Goal: Task Accomplishment & Management: Manage account settings

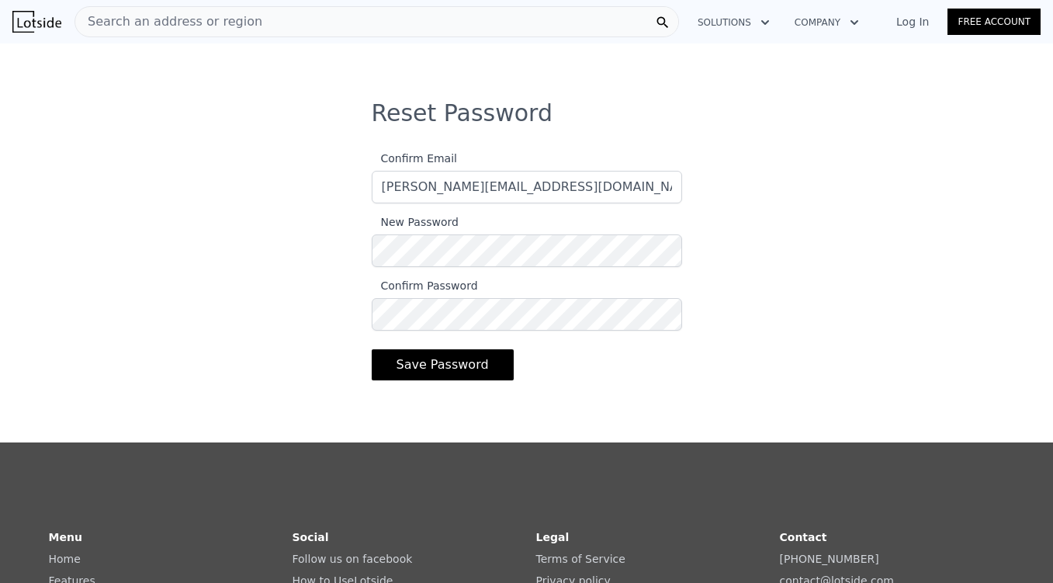
type input "[PERSON_NAME][EMAIL_ADDRESS][DOMAIN_NAME]"
click at [179, 265] on div "Reset Password Confirm Email [PERSON_NAME][EMAIL_ADDRESS][DOMAIN_NAME] New Pass…" at bounding box center [526, 255] width 1053 height 312
click at [280, 224] on div "Reset Password Confirm Email [PERSON_NAME][EMAIL_ADDRESS][DOMAIN_NAME] New Pass…" at bounding box center [526, 255] width 1053 height 312
click at [431, 369] on button "Save Password" at bounding box center [443, 364] width 142 height 31
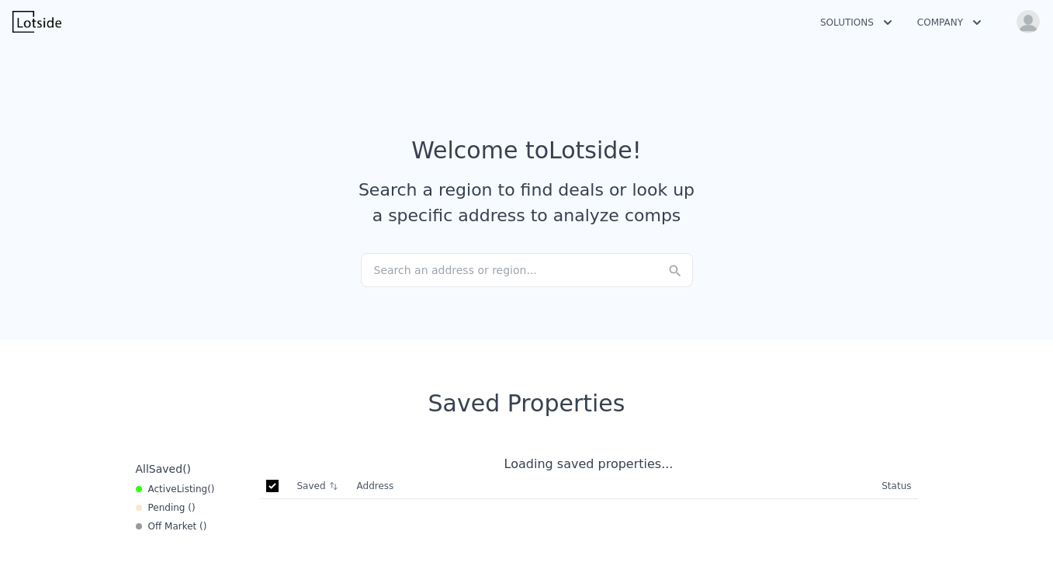
checkbox input "true"
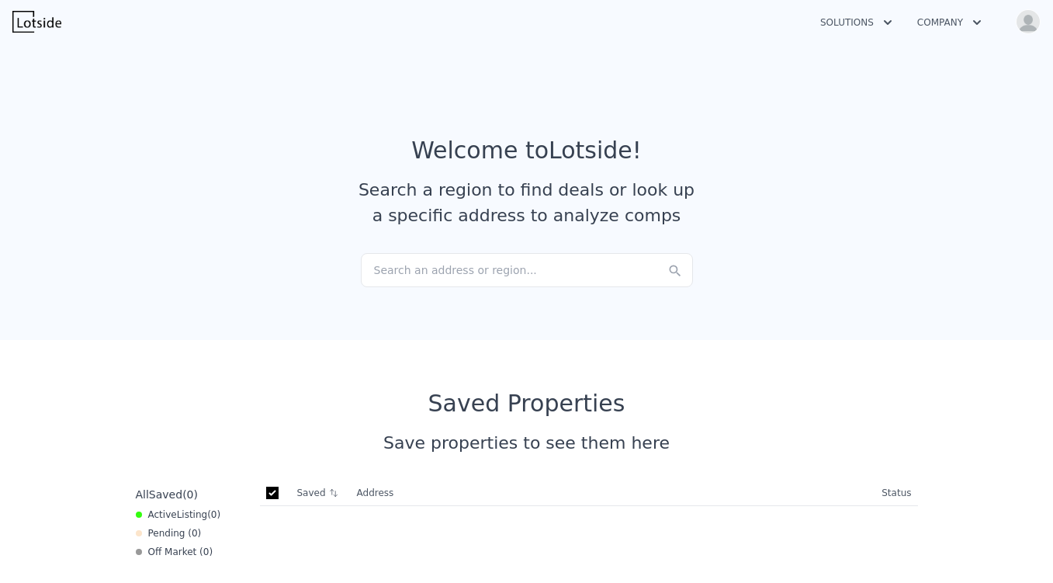
click at [954, 17] on button "Company" at bounding box center [949, 23] width 89 height 28
click at [861, 25] on button "Solutions" at bounding box center [856, 23] width 97 height 28
click at [814, 433] on div "Save properties to see them here" at bounding box center [527, 443] width 795 height 26
click at [38, 20] on img at bounding box center [36, 22] width 49 height 22
click at [853, 19] on button "Solutions" at bounding box center [856, 23] width 97 height 28
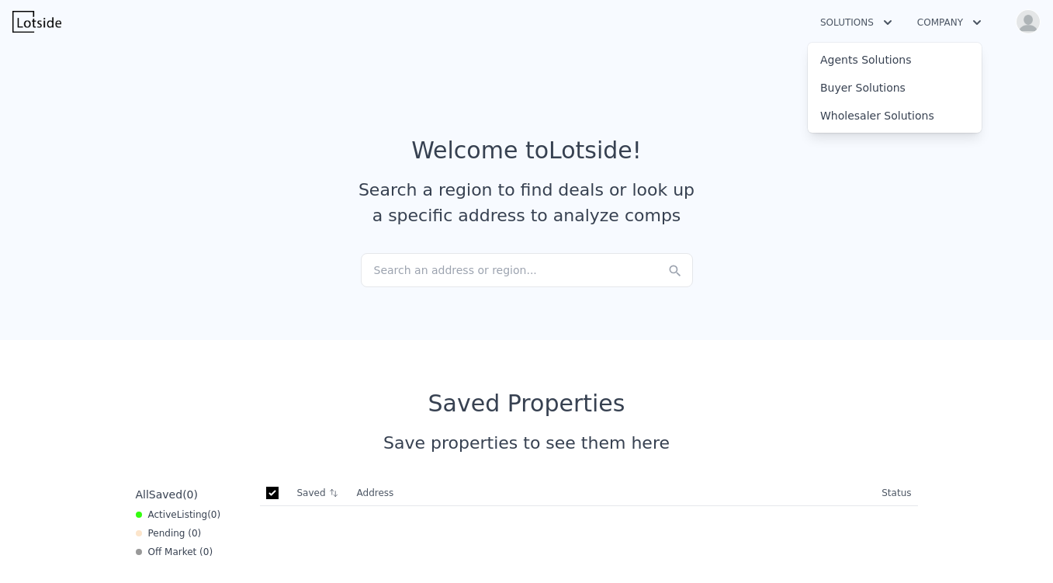
click at [930, 28] on button "Company" at bounding box center [949, 23] width 89 height 28
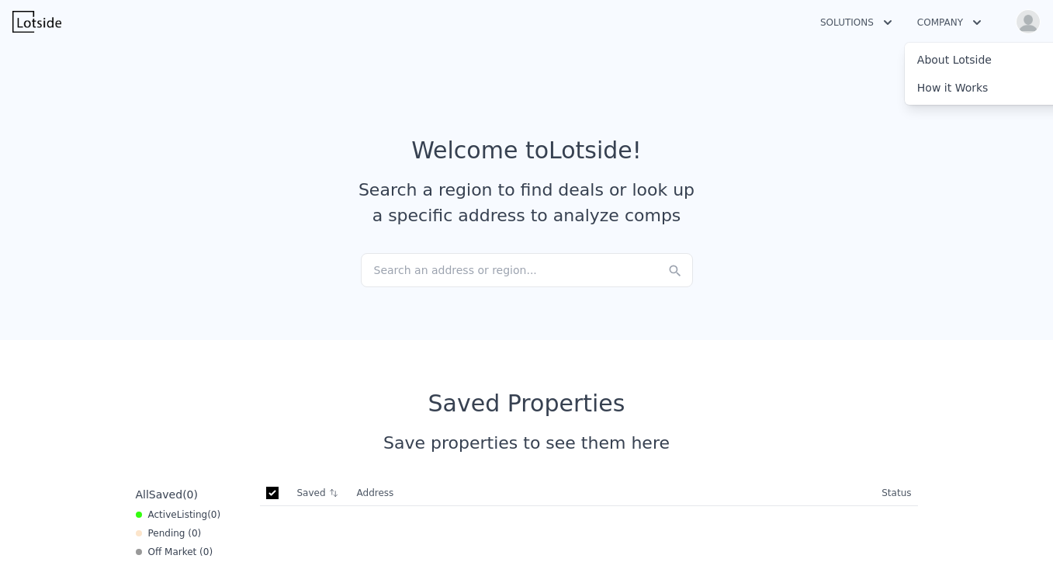
click at [846, 19] on button "Solutions" at bounding box center [856, 23] width 97 height 28
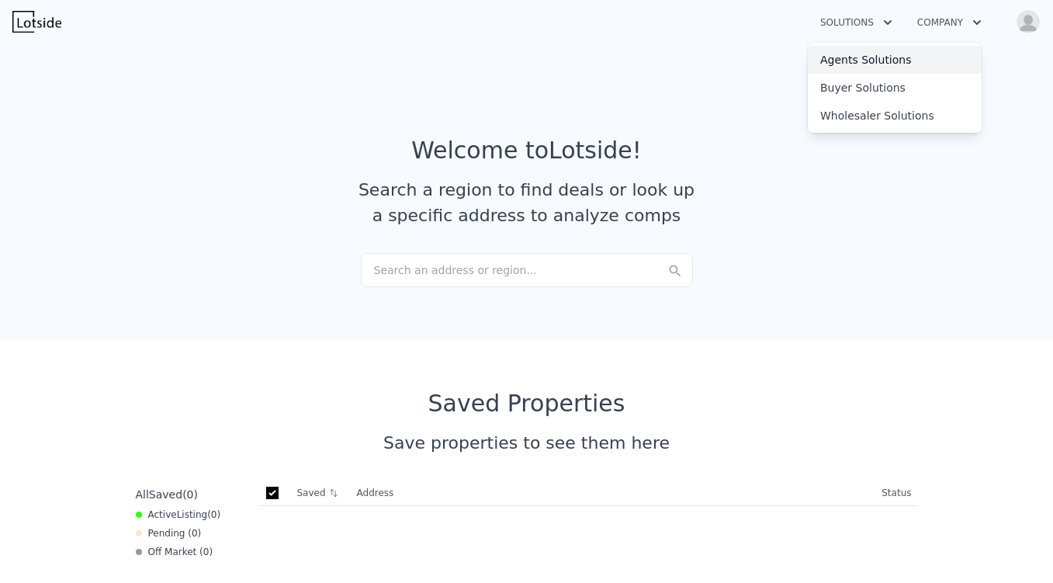
click at [854, 54] on link "Agents Solutions" at bounding box center [895, 60] width 174 height 28
